Goal: Check status

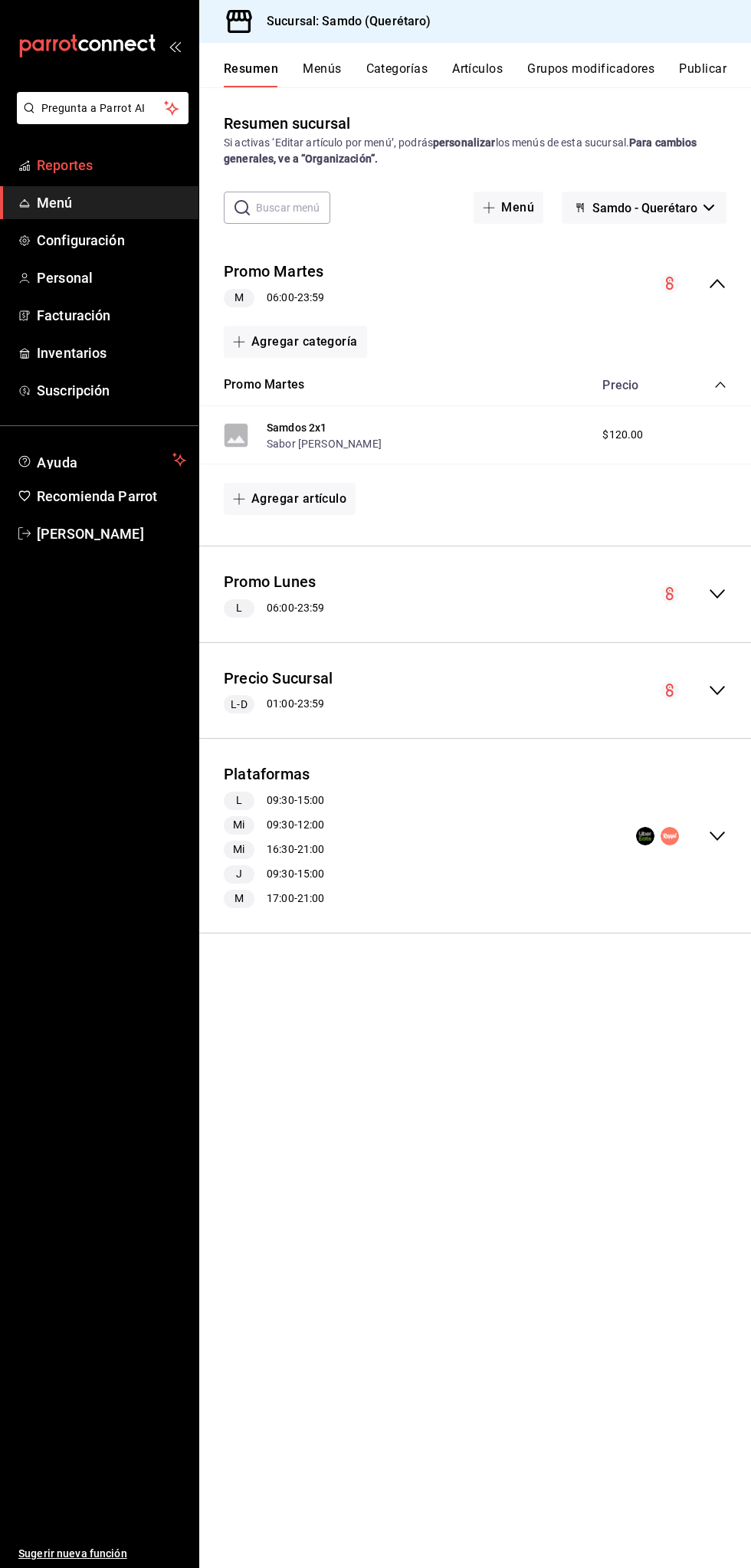
click at [113, 163] on span "Reportes" at bounding box center [112, 165] width 149 height 21
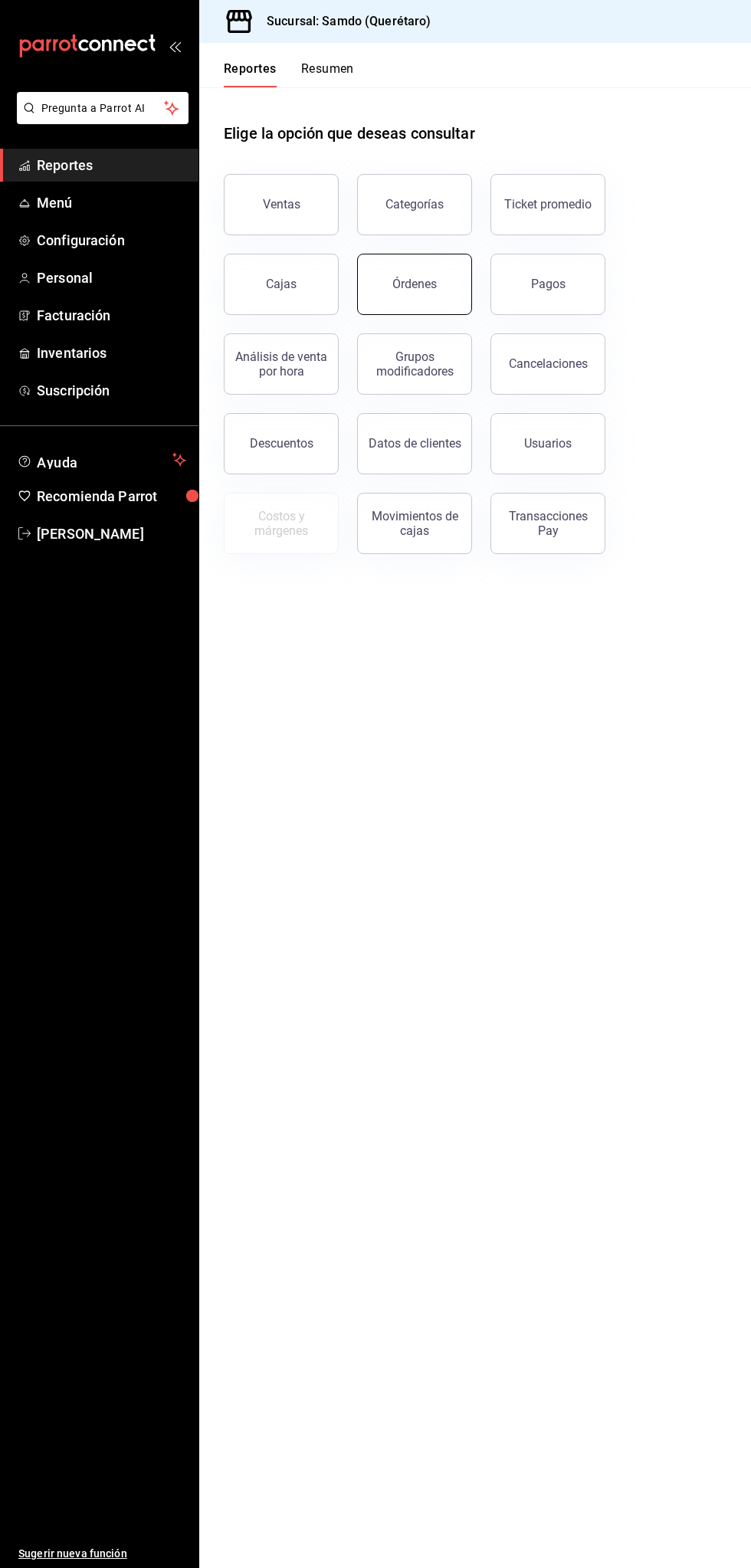
click at [435, 279] on div "Órdenes" at bounding box center [415, 284] width 44 height 14
